Goal: Navigation & Orientation: Find specific page/section

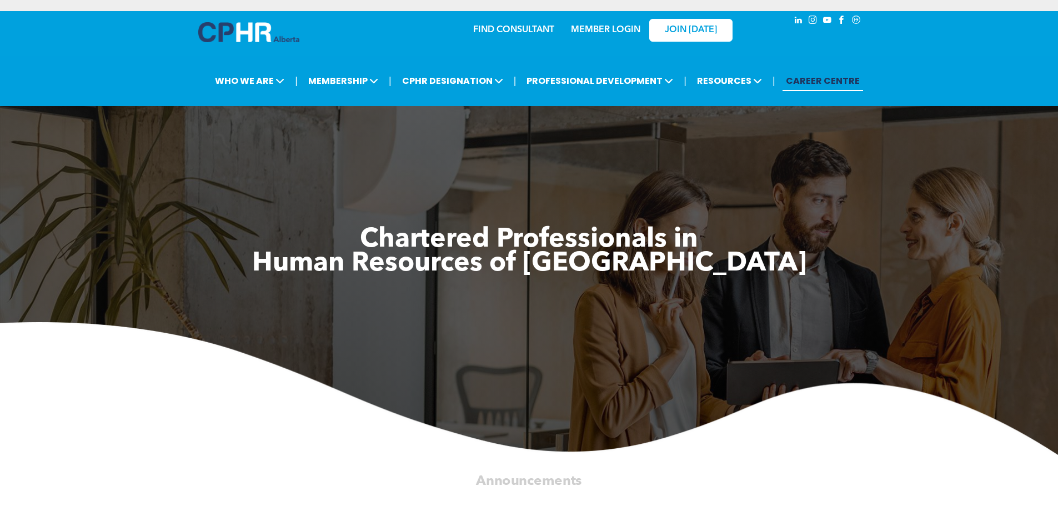
click at [620, 36] on div "MEMBER LOGIN" at bounding box center [605, 27] width 72 height 20
click at [621, 26] on link "MEMBER LOGIN" at bounding box center [605, 30] width 69 height 9
click at [590, 37] on div "MEMBER LOGIN" at bounding box center [581, 29] width 102 height 35
click at [591, 28] on link "MEMBER LOGIN" at bounding box center [605, 30] width 69 height 9
click at [695, 31] on span "JOIN [DATE]" at bounding box center [691, 30] width 52 height 11
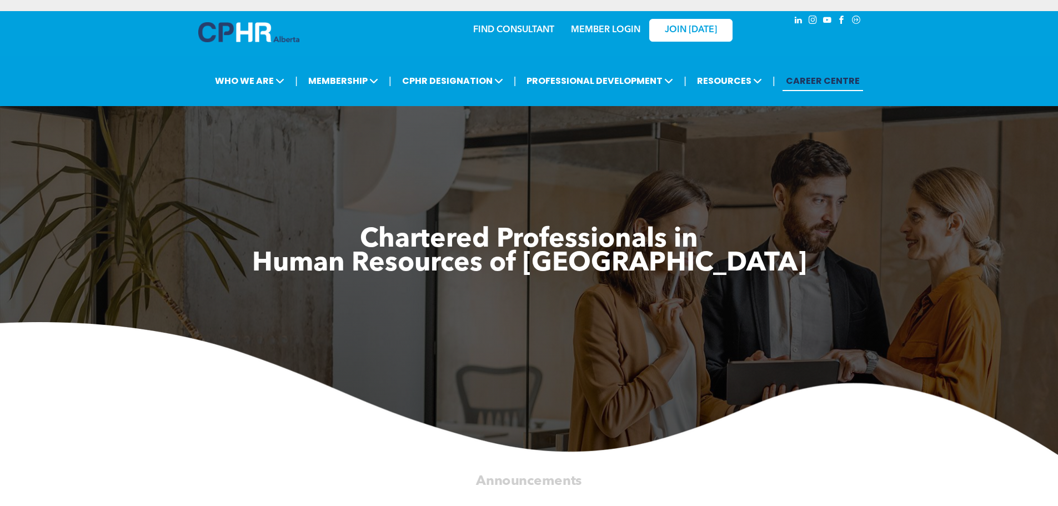
click at [619, 27] on link "MEMBER LOGIN" at bounding box center [605, 30] width 69 height 9
